Goal: Task Accomplishment & Management: Complete application form

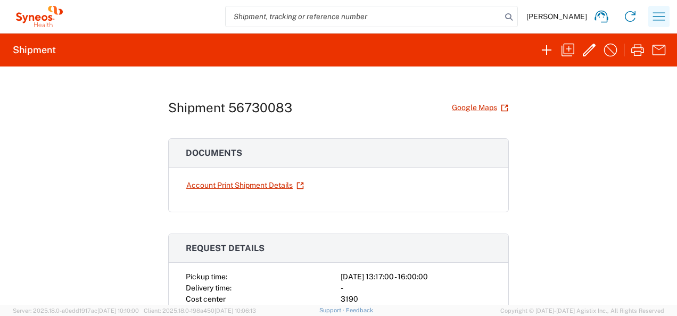
click at [658, 12] on icon "button" at bounding box center [658, 16] width 17 height 17
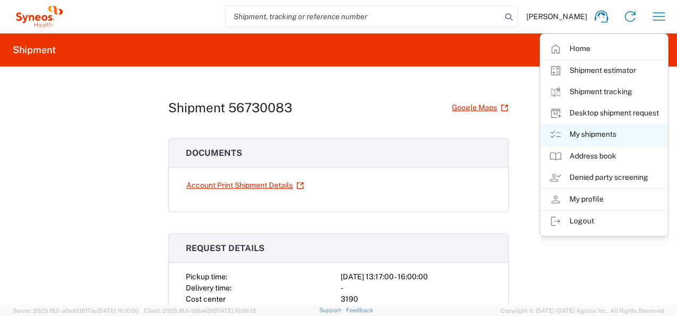
click at [593, 138] on link "My shipments" at bounding box center [603, 134] width 127 height 21
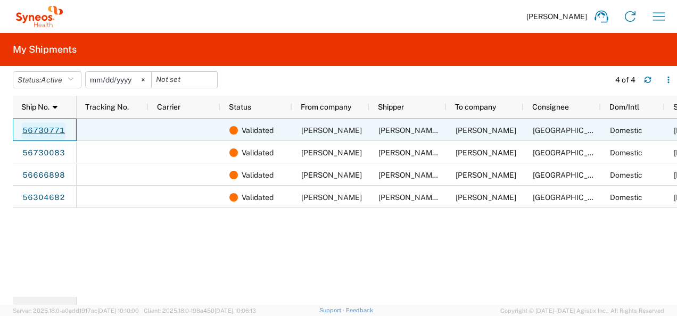
click at [47, 132] on link "56730771" at bounding box center [44, 130] width 44 height 17
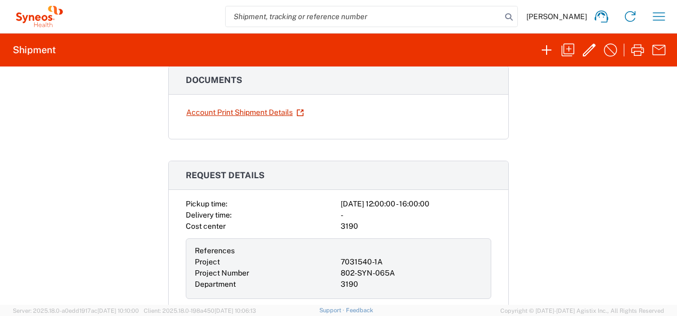
scroll to position [71, 0]
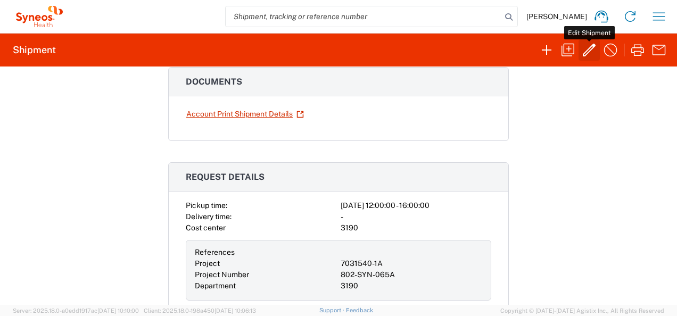
click at [590, 48] on icon "button" at bounding box center [588, 49] width 17 height 17
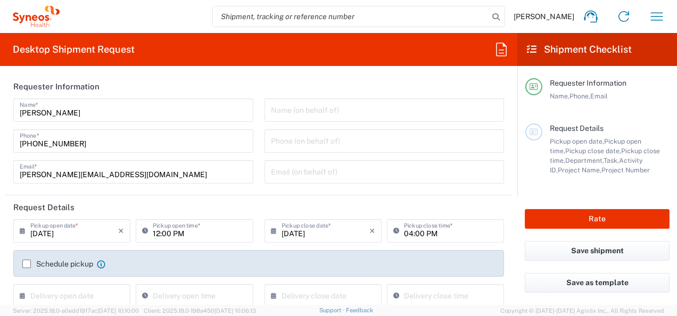
type input "7031540-1A"
type input "[US_STATE]"
type input "[GEOGRAPHIC_DATA]"
type input "Envelope"
type input "[US_STATE]"
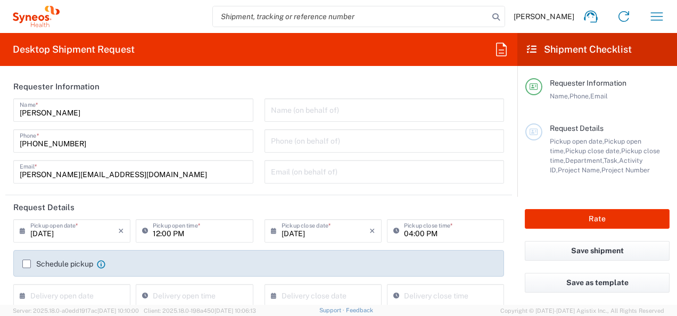
type input "[GEOGRAPHIC_DATA]"
type input "802-SYN-065A"
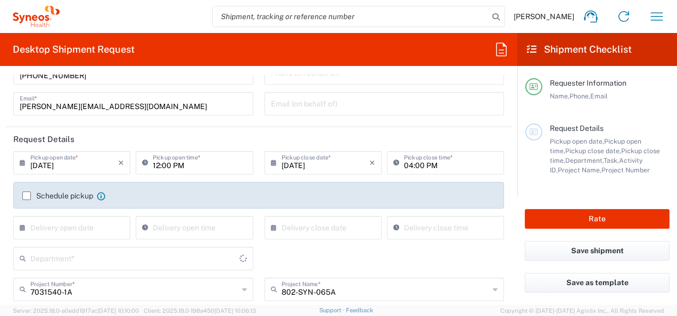
type input "3190"
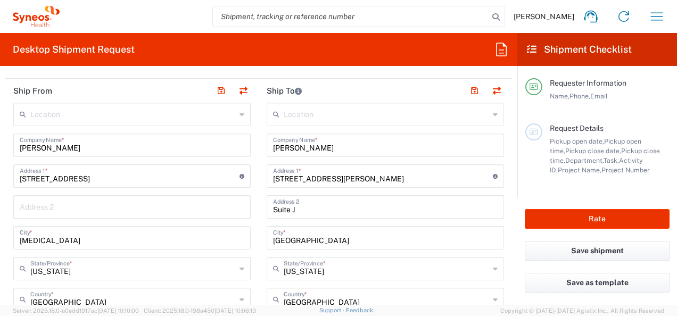
scroll to position [429, 0]
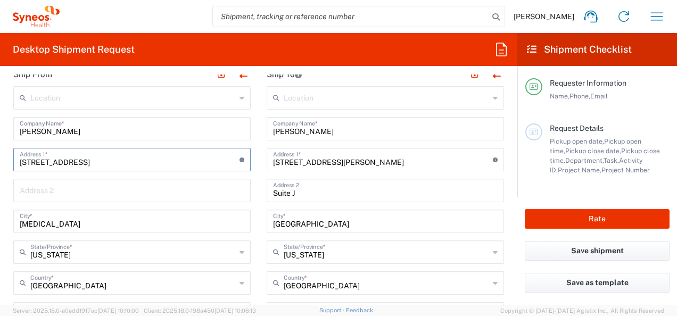
click at [99, 162] on input "[STREET_ADDRESS]" at bounding box center [130, 158] width 220 height 19
click at [64, 160] on input "[STREET_ADDRESS]" at bounding box center [130, 158] width 220 height 19
type input "[STREET_ADDRESS]"
click at [182, 186] on input "text" at bounding box center [132, 189] width 224 height 19
click at [252, 206] on main "Location [PERSON_NAME] LLC-[GEOGRAPHIC_DATA] [GEOGRAPHIC_DATA] [GEOGRAPHIC_DATA…" at bounding box center [131, 309] width 253 height 447
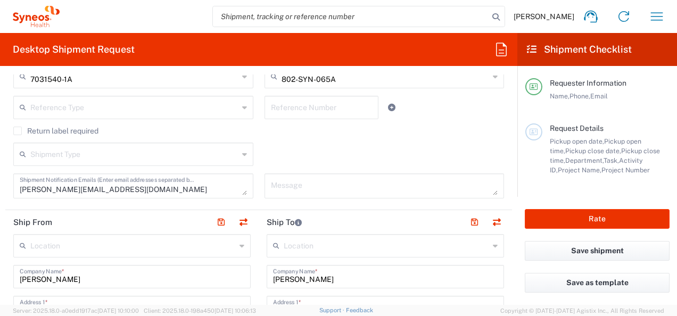
scroll to position [279, 0]
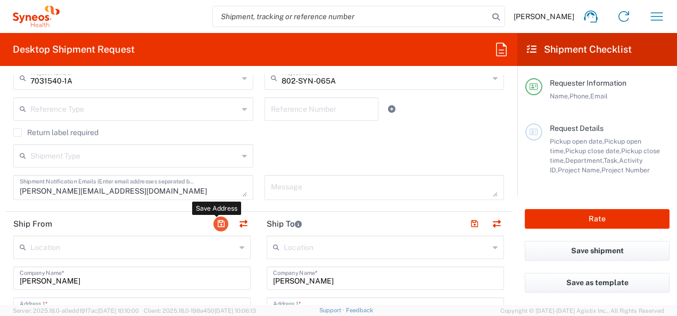
click at [214, 220] on button "button" at bounding box center [220, 223] width 15 height 15
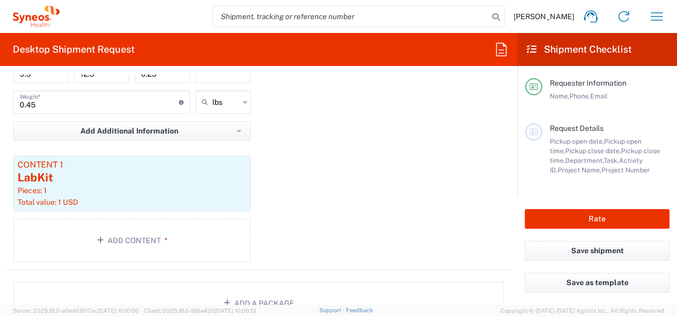
scroll to position [1052, 0]
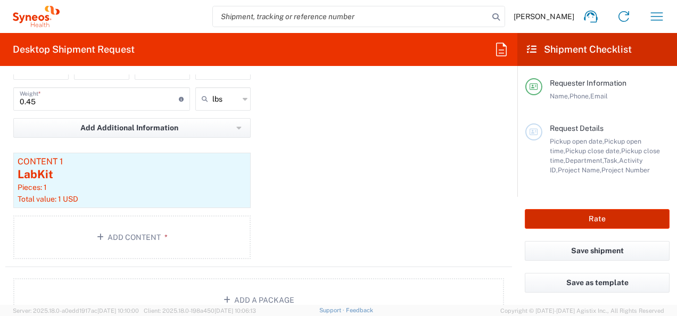
click at [611, 218] on button "Rate" at bounding box center [596, 219] width 145 height 20
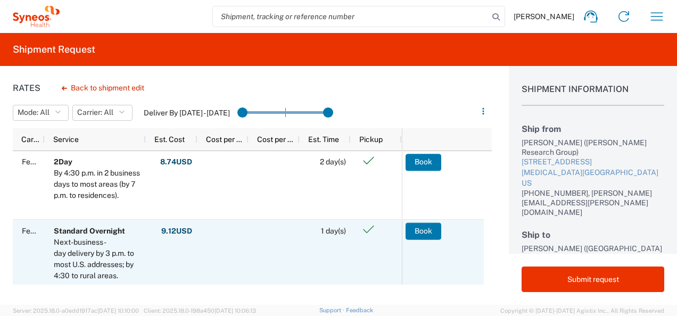
scroll to position [101, 0]
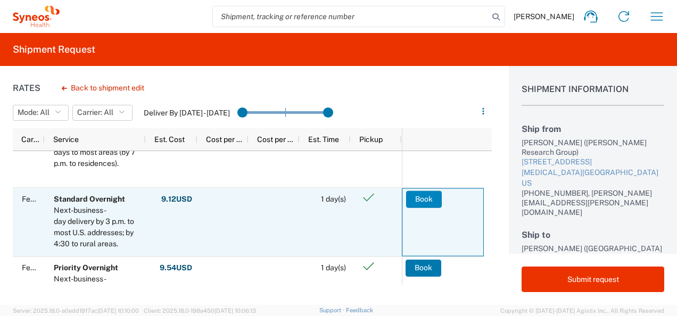
click at [423, 200] on button "Book" at bounding box center [424, 198] width 36 height 17
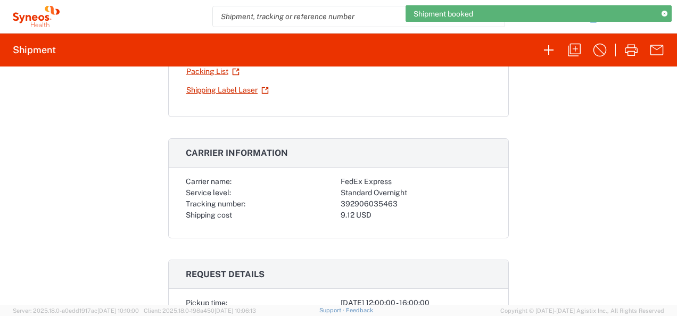
scroll to position [198, 0]
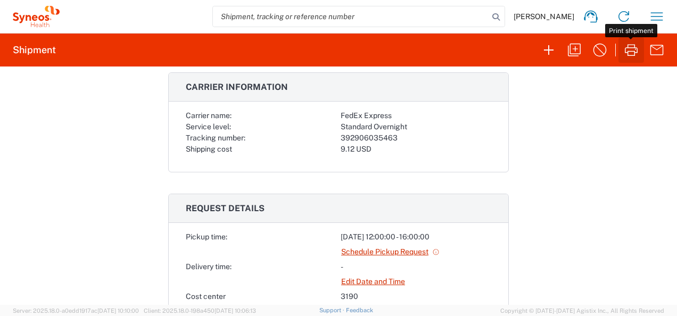
click at [631, 51] on icon "button" at bounding box center [630, 50] width 13 height 12
drag, startPoint x: 336, startPoint y: 135, endPoint x: 395, endPoint y: 133, distance: 58.5
click at [395, 133] on div "392906035463" at bounding box center [415, 137] width 151 height 11
copy div "392906035463"
